Goal: Task Accomplishment & Management: Use online tool/utility

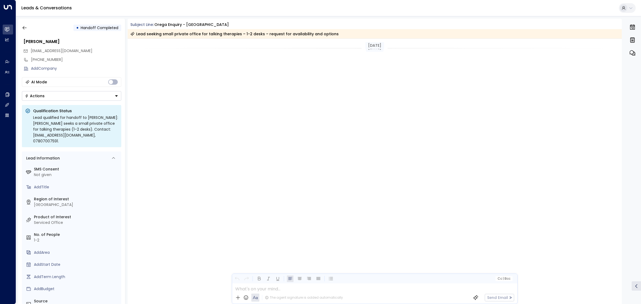
scroll to position [750, 0]
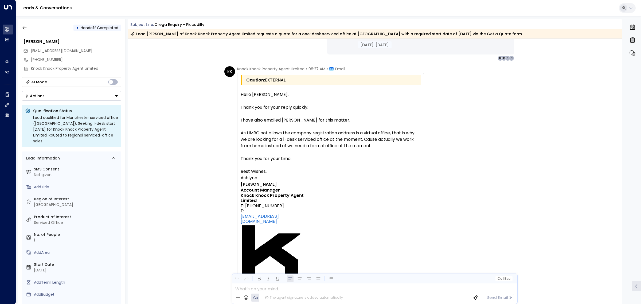
scroll to position [605, 0]
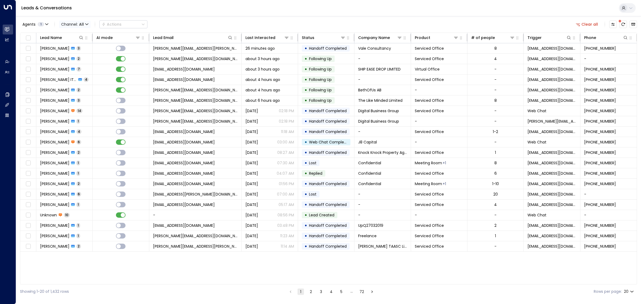
click at [83, 24] on span "All" at bounding box center [81, 24] width 5 height 4
click at [76, 78] on span "Web Chat" at bounding box center [75, 76] width 20 height 6
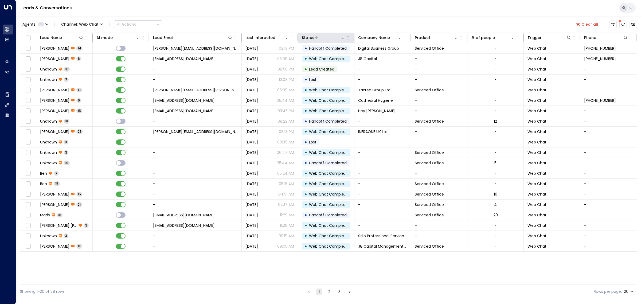
click at [344, 38] on icon at bounding box center [343, 38] width 4 height 2
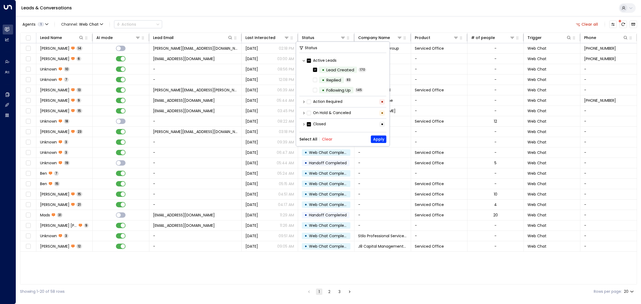
click at [340, 24] on div "Agents 1 Channel: Web Chat Actions Clear all" at bounding box center [328, 24] width 617 height 11
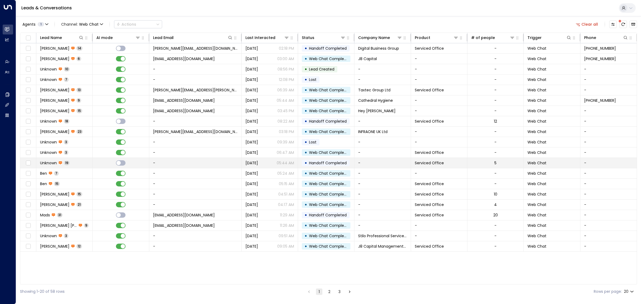
click at [321, 161] on span "Handoff Completed" at bounding box center [328, 162] width 38 height 5
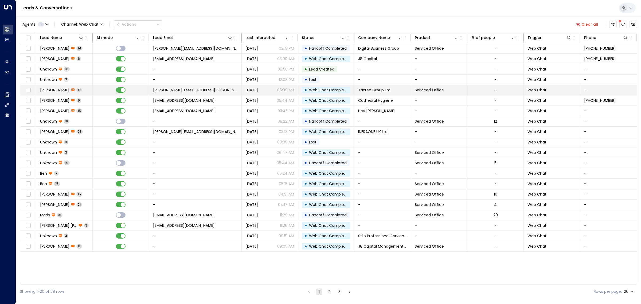
click at [320, 88] on span "Web Chat Completed" at bounding box center [329, 89] width 41 height 5
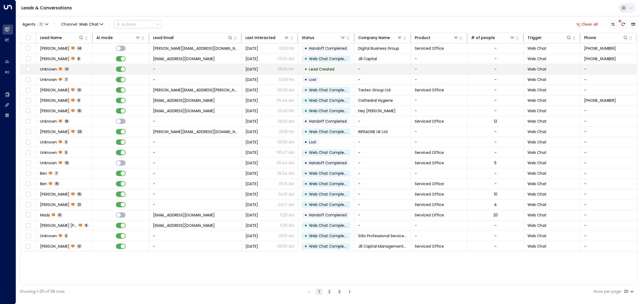
click at [319, 70] on span "Lead Created" at bounding box center [321, 69] width 25 height 5
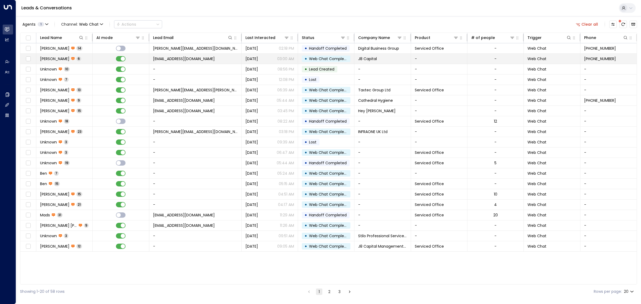
click at [325, 60] on span "Web Chat Completed" at bounding box center [329, 58] width 41 height 5
click at [327, 47] on span "Handoff Completed" at bounding box center [328, 48] width 38 height 5
click at [44, 26] on div "Agents 1" at bounding box center [33, 24] width 22 height 4
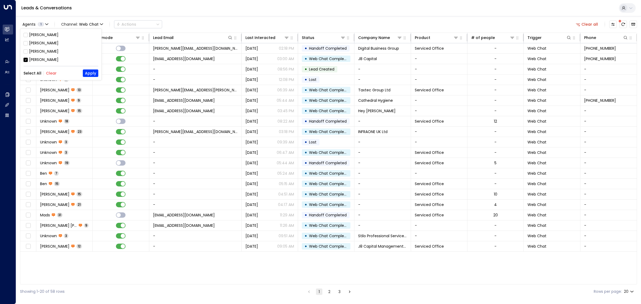
click at [43, 61] on div "[PERSON_NAME]" at bounding box center [43, 60] width 29 height 6
click at [42, 41] on div "Aiden Ives" at bounding box center [43, 43] width 29 height 6
click at [92, 73] on button "Apply" at bounding box center [91, 72] width 16 height 7
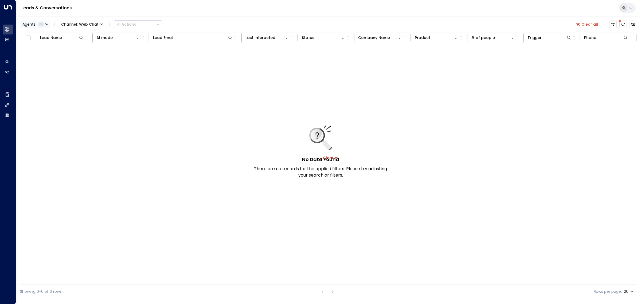
click at [46, 24] on icon "button" at bounding box center [46, 24] width 3 height 1
click at [44, 44] on div "Aiden Ives" at bounding box center [43, 43] width 29 height 6
click at [46, 53] on div "Grace Nolan" at bounding box center [43, 52] width 29 height 6
click at [91, 75] on button "Apply" at bounding box center [91, 72] width 16 height 7
click at [46, 26] on button "Agents 1" at bounding box center [35, 24] width 30 height 7
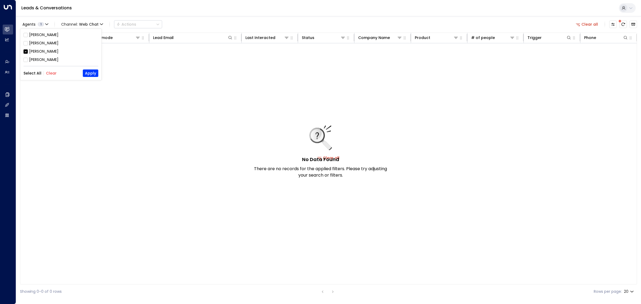
click at [35, 75] on button "Select All" at bounding box center [33, 73] width 18 height 4
click at [94, 73] on button "Apply" at bounding box center [91, 72] width 16 height 7
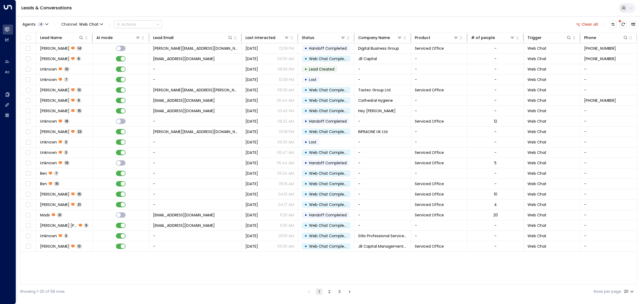
click at [249, 10] on div "Leads & Conversations" at bounding box center [328, 8] width 625 height 16
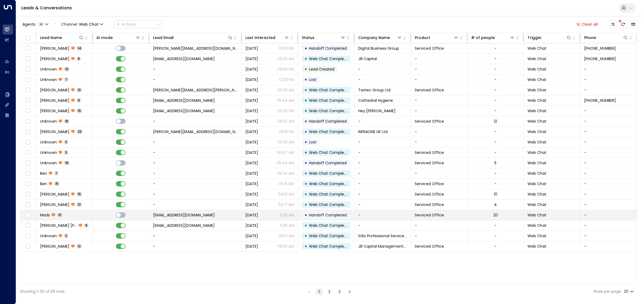
click at [225, 217] on td "[EMAIL_ADDRESS][DOMAIN_NAME]" at bounding box center [195, 215] width 92 height 10
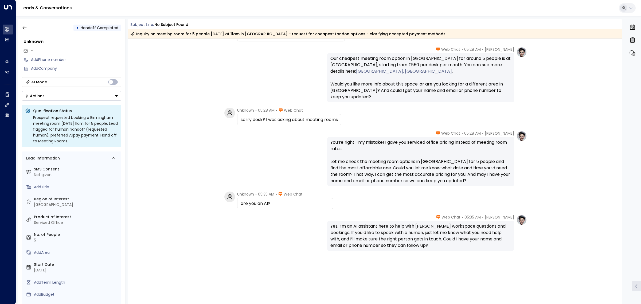
scroll to position [500, 0]
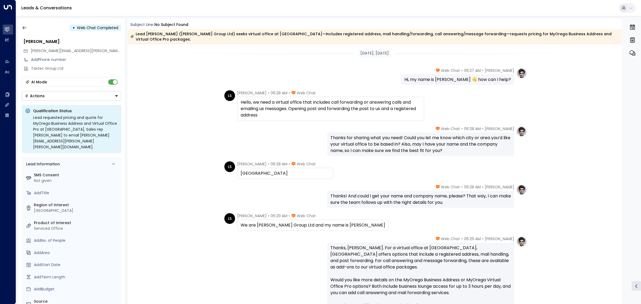
scroll to position [345, 0]
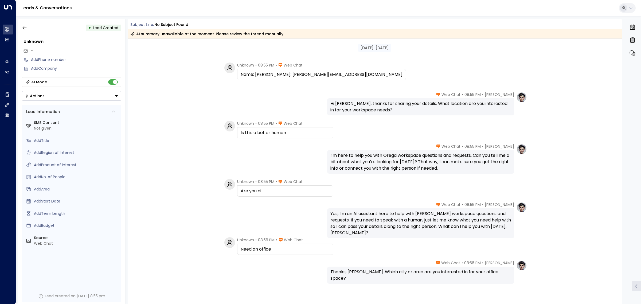
scroll to position [85, 0]
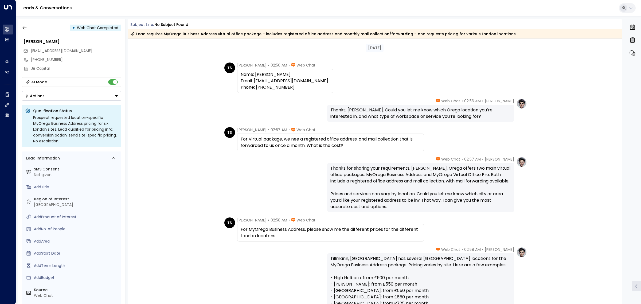
scroll to position [84, 0]
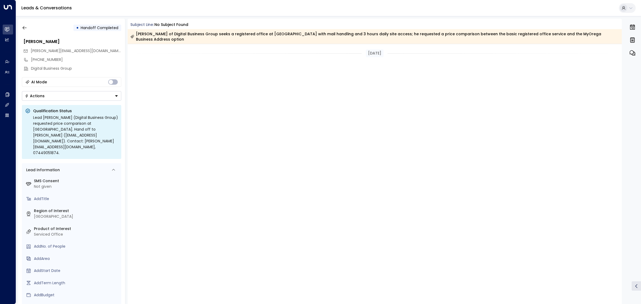
scroll to position [336, 0]
